Goal: Information Seeking & Learning: Learn about a topic

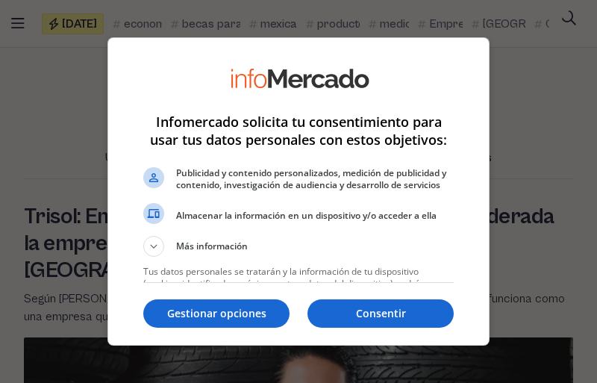
click at [299, 191] on li "Publicidad y contenido personalizados, medición de publicidad y contenido, inve…" at bounding box center [298, 184] width 311 height 40
